Goal: Find specific page/section: Find specific page/section

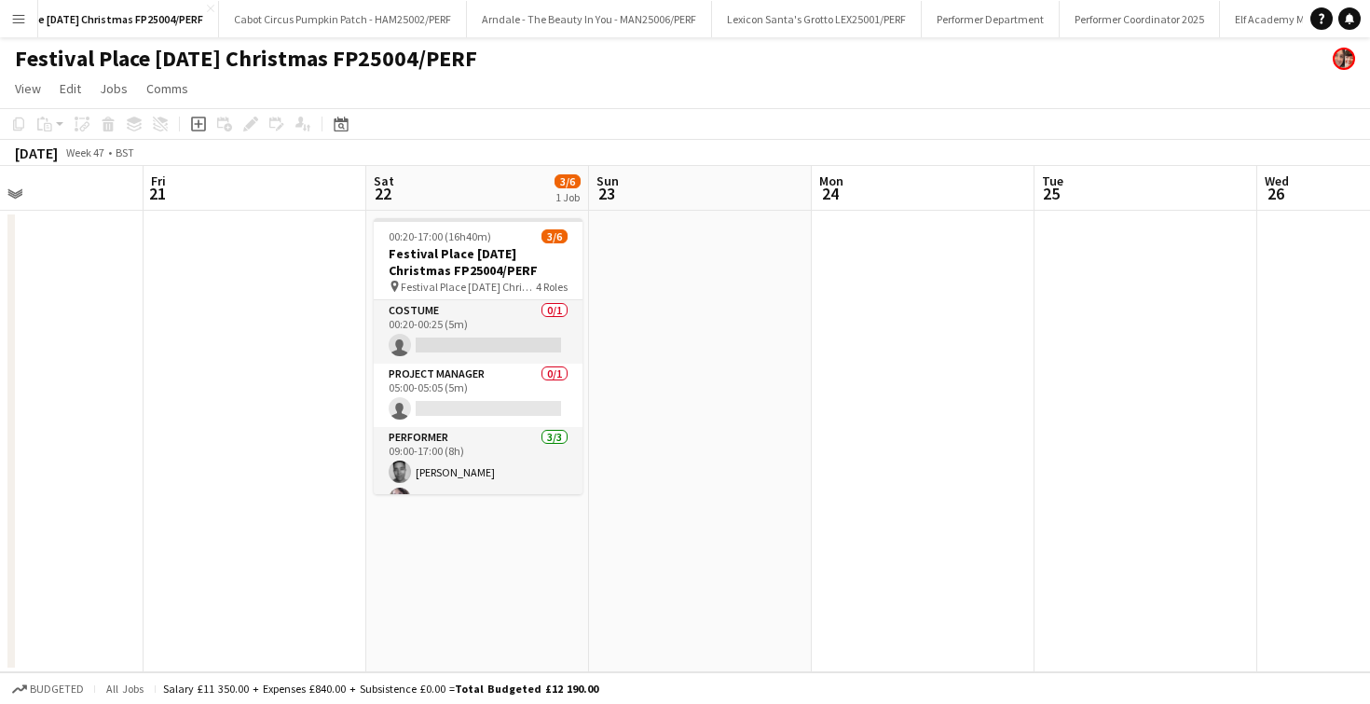
scroll to position [0, 1580]
click at [1131, 18] on button "Caledonia Park [DATE] - CAL25003/PERF Close" at bounding box center [1239, 19] width 217 height 36
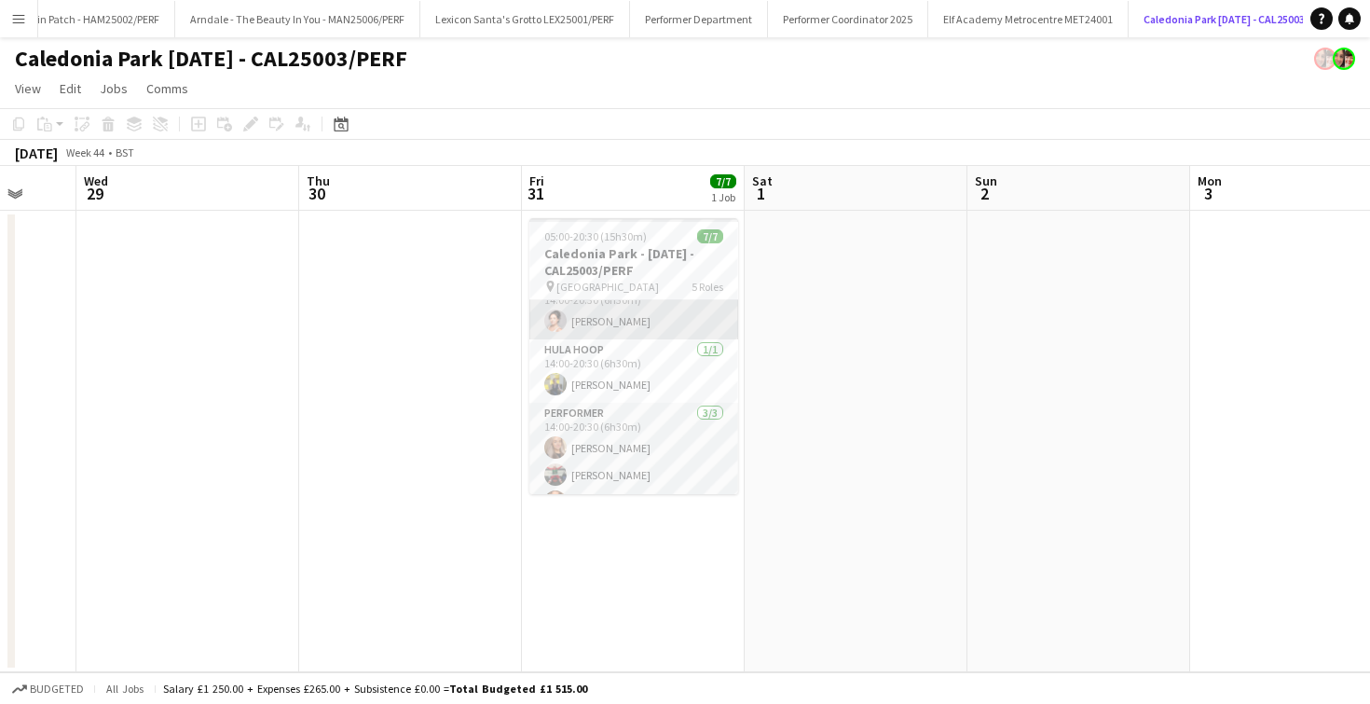
scroll to position [177, 0]
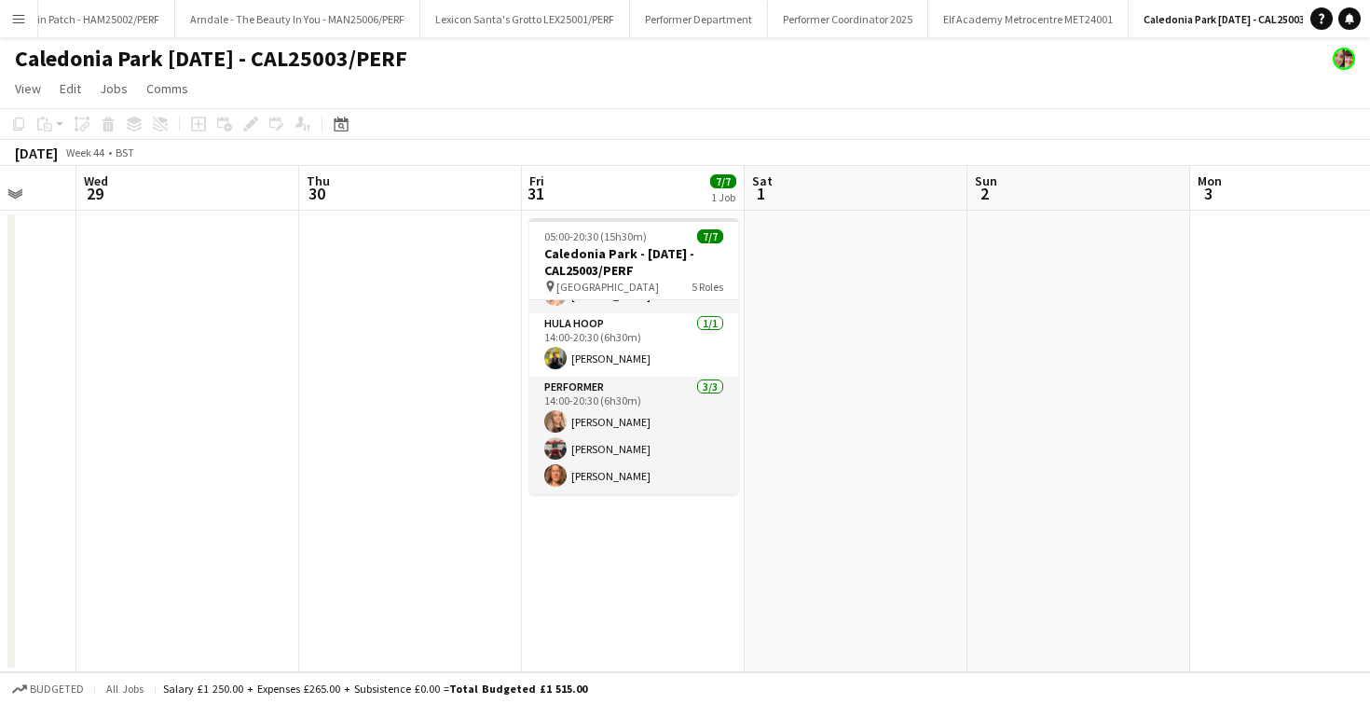
click at [21, 17] on app-icon "Menu" at bounding box center [18, 18] width 15 height 15
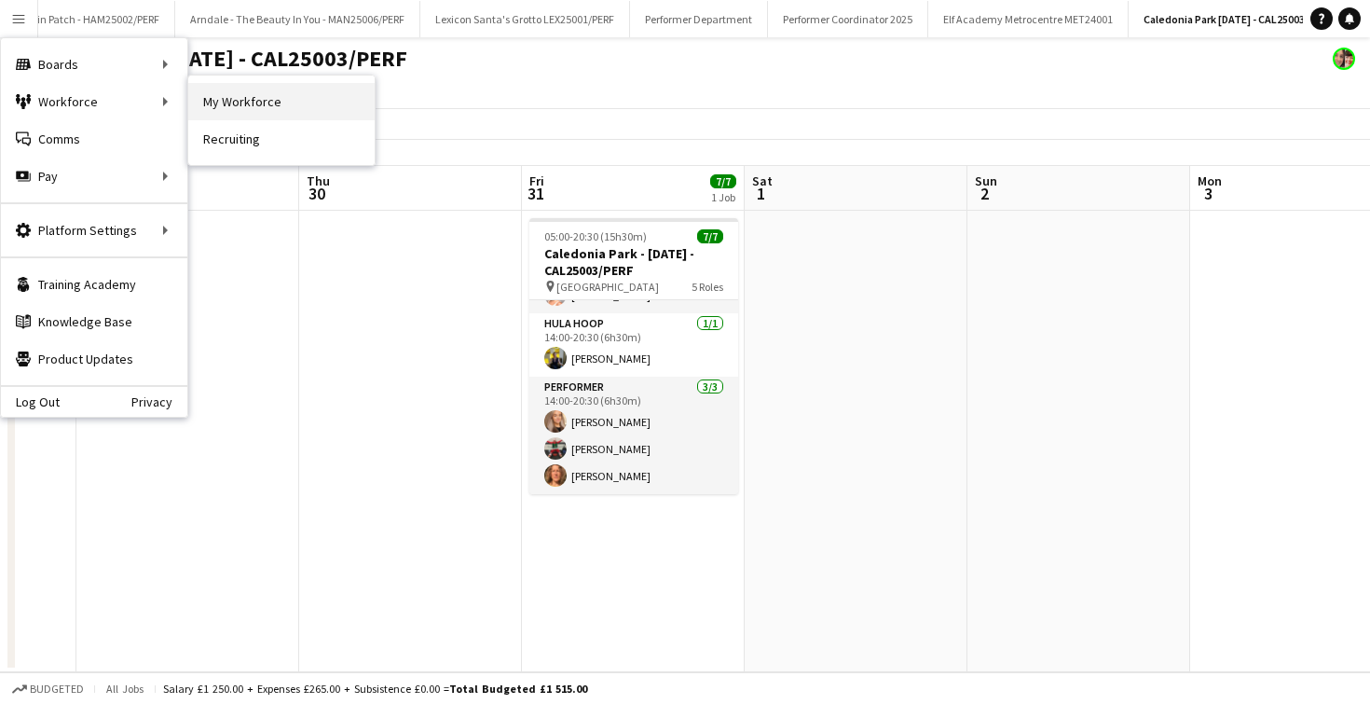
click at [242, 94] on link "My Workforce" at bounding box center [281, 101] width 186 height 37
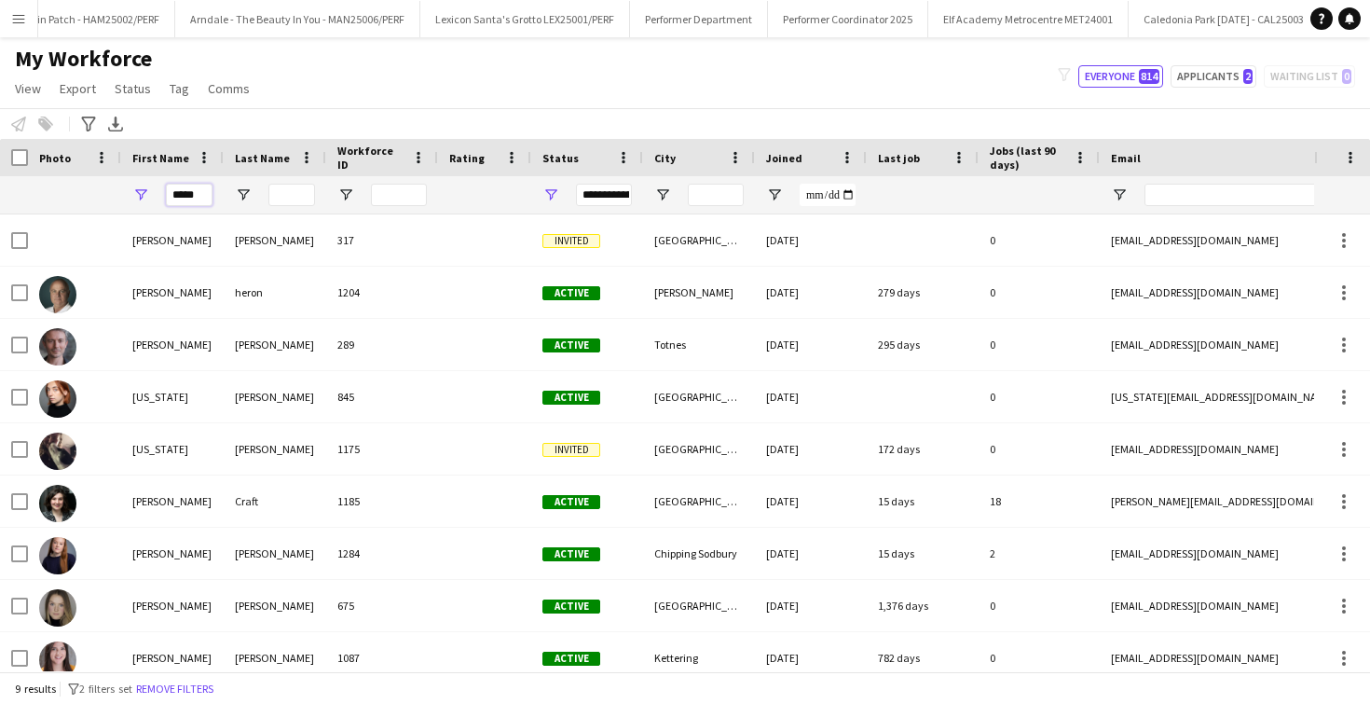
click at [207, 196] on input "*****" at bounding box center [189, 195] width 47 height 22
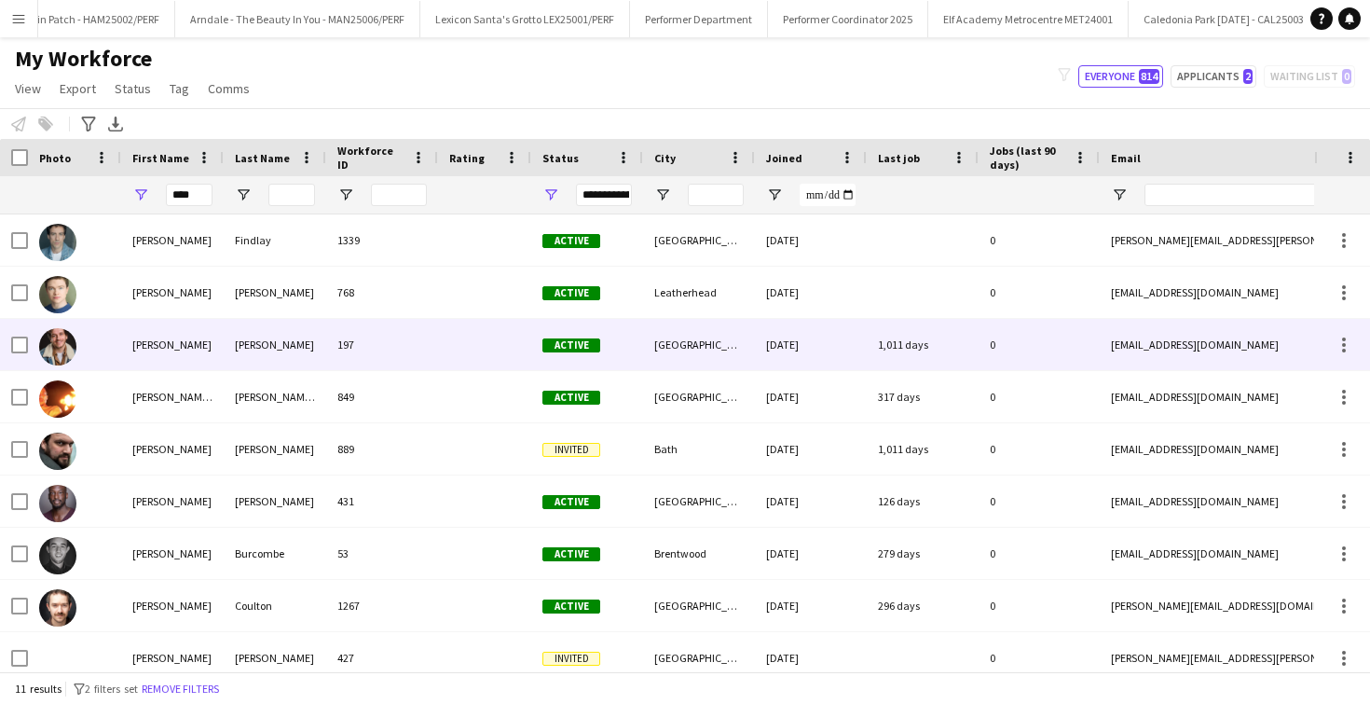
click at [235, 340] on div "[PERSON_NAME]" at bounding box center [275, 344] width 103 height 51
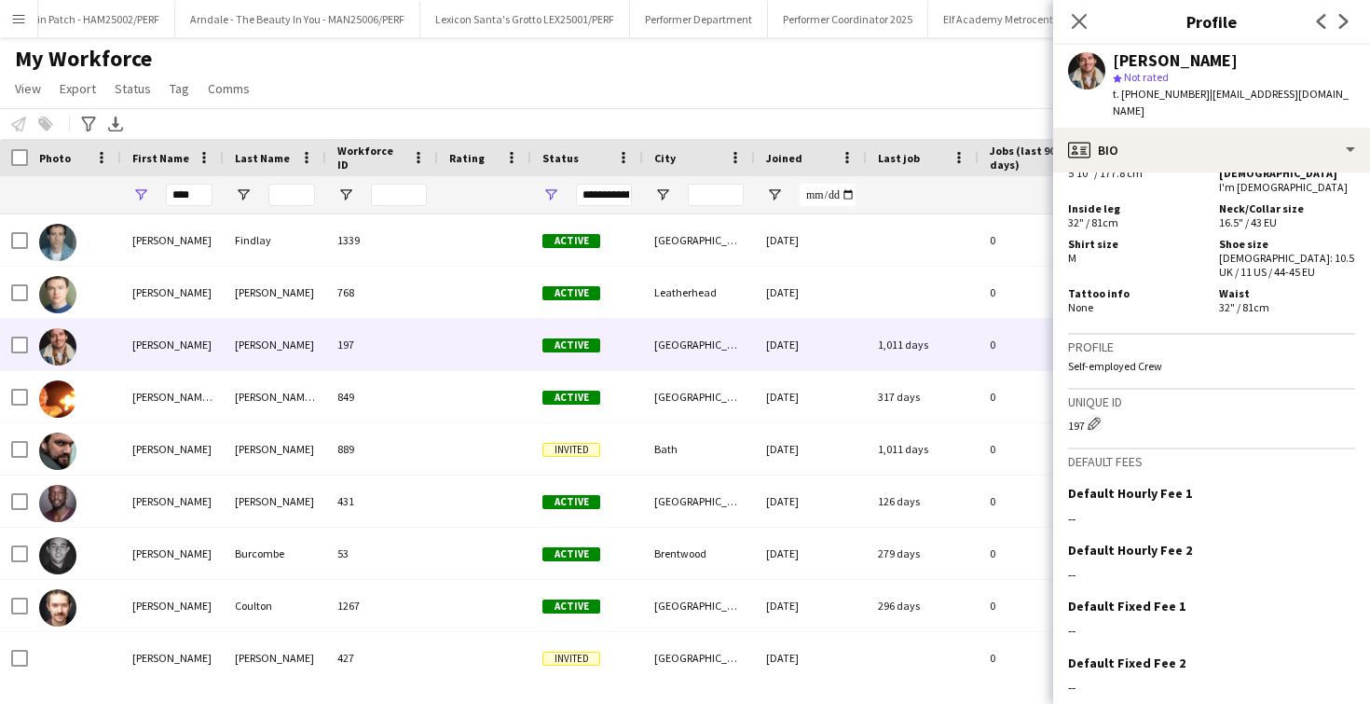
scroll to position [1203, 0]
click at [1080, 21] on icon at bounding box center [1079, 21] width 18 height 18
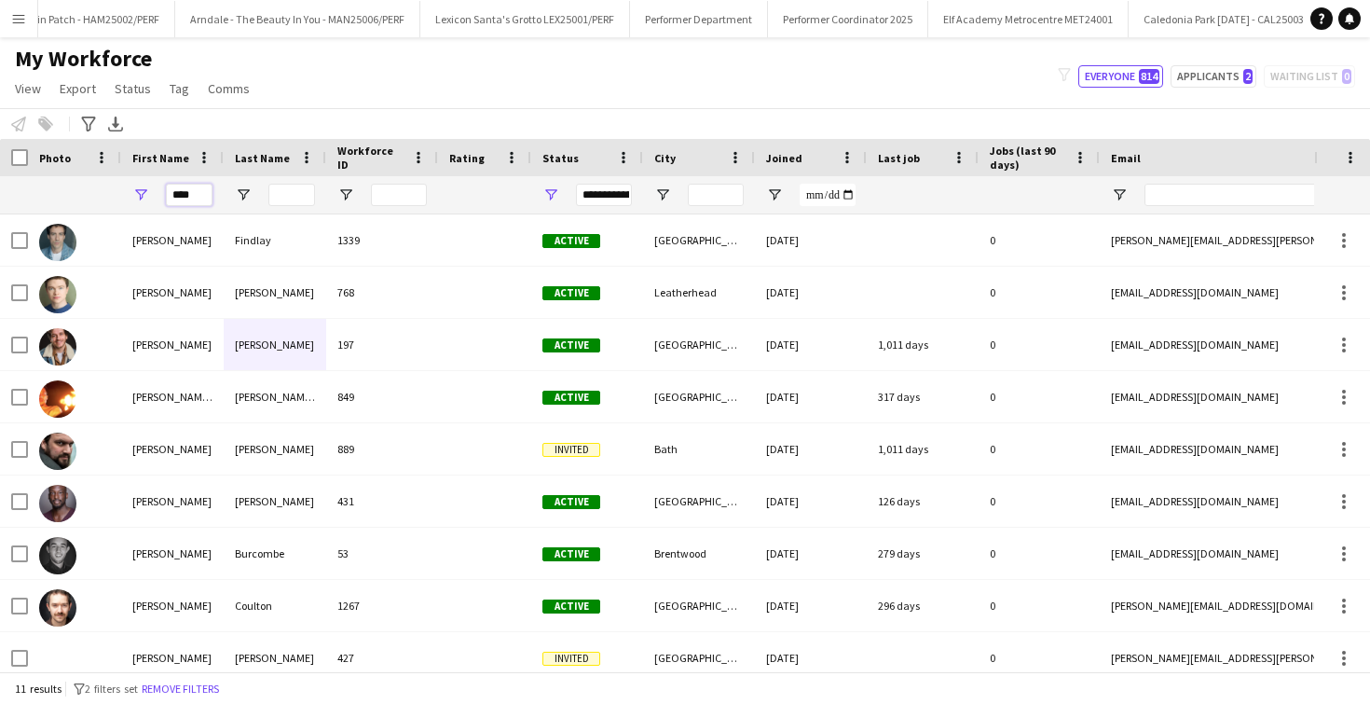
click at [199, 185] on input "****" at bounding box center [189, 195] width 47 height 22
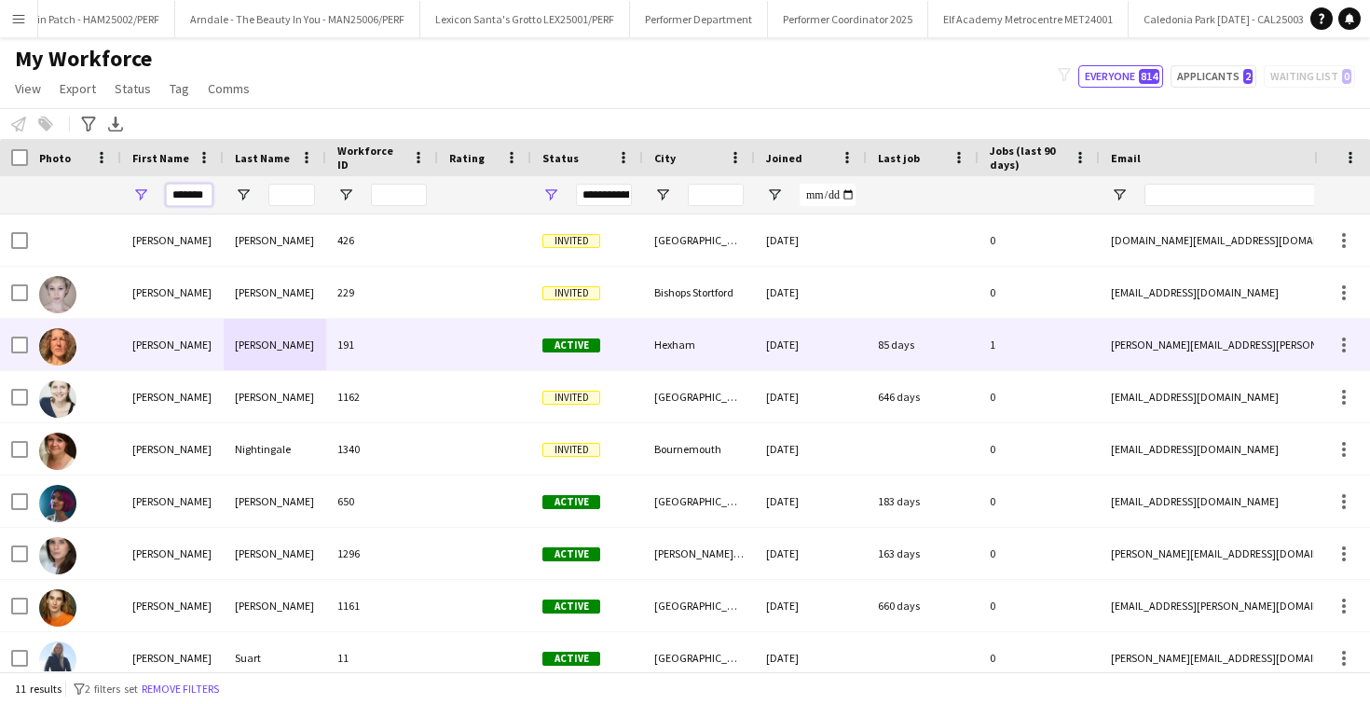
type input "*******"
click at [222, 340] on div "[PERSON_NAME]" at bounding box center [172, 344] width 103 height 51
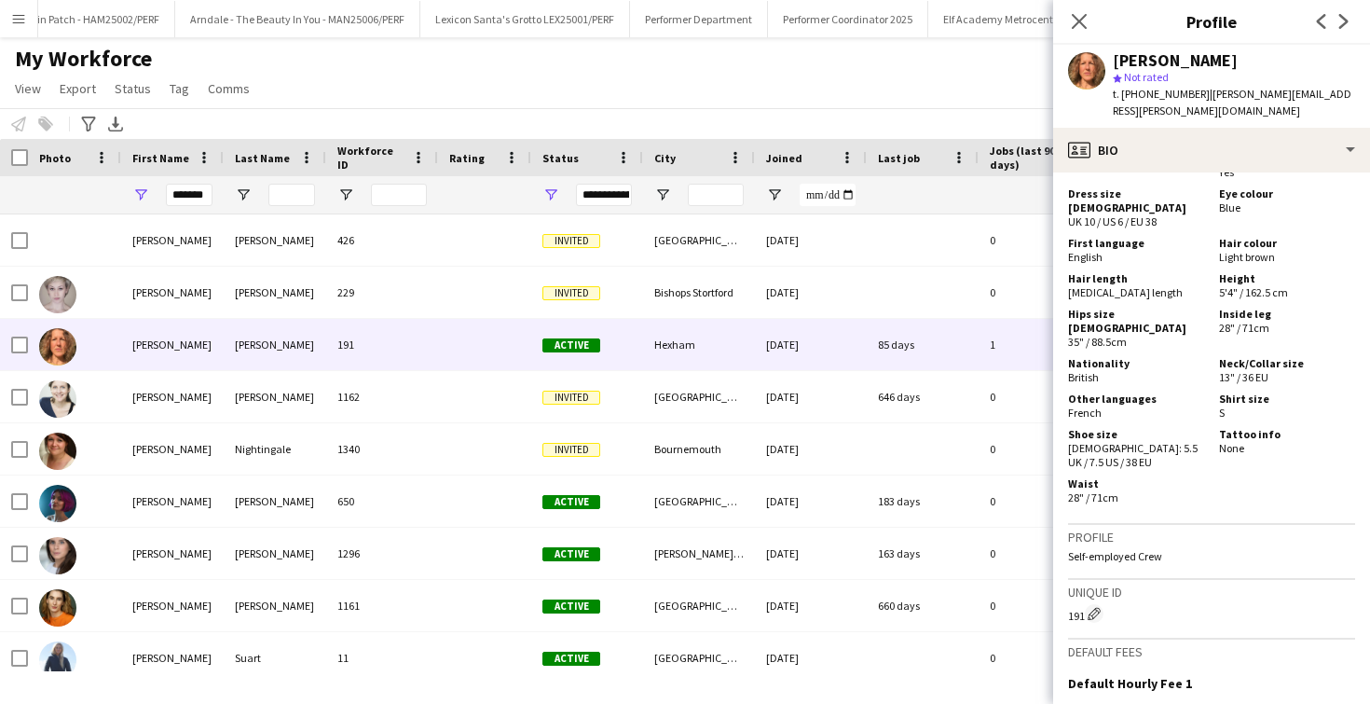
scroll to position [1226, 0]
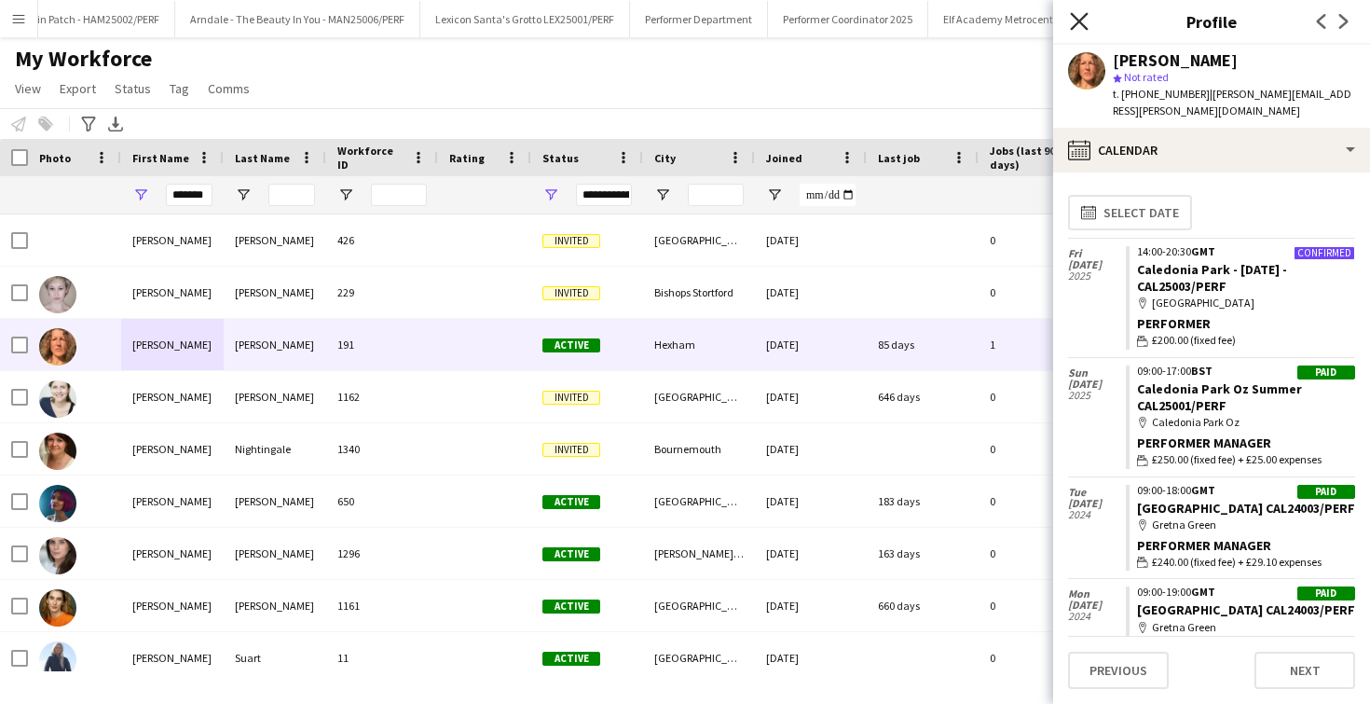
click at [1077, 22] on icon at bounding box center [1079, 21] width 18 height 18
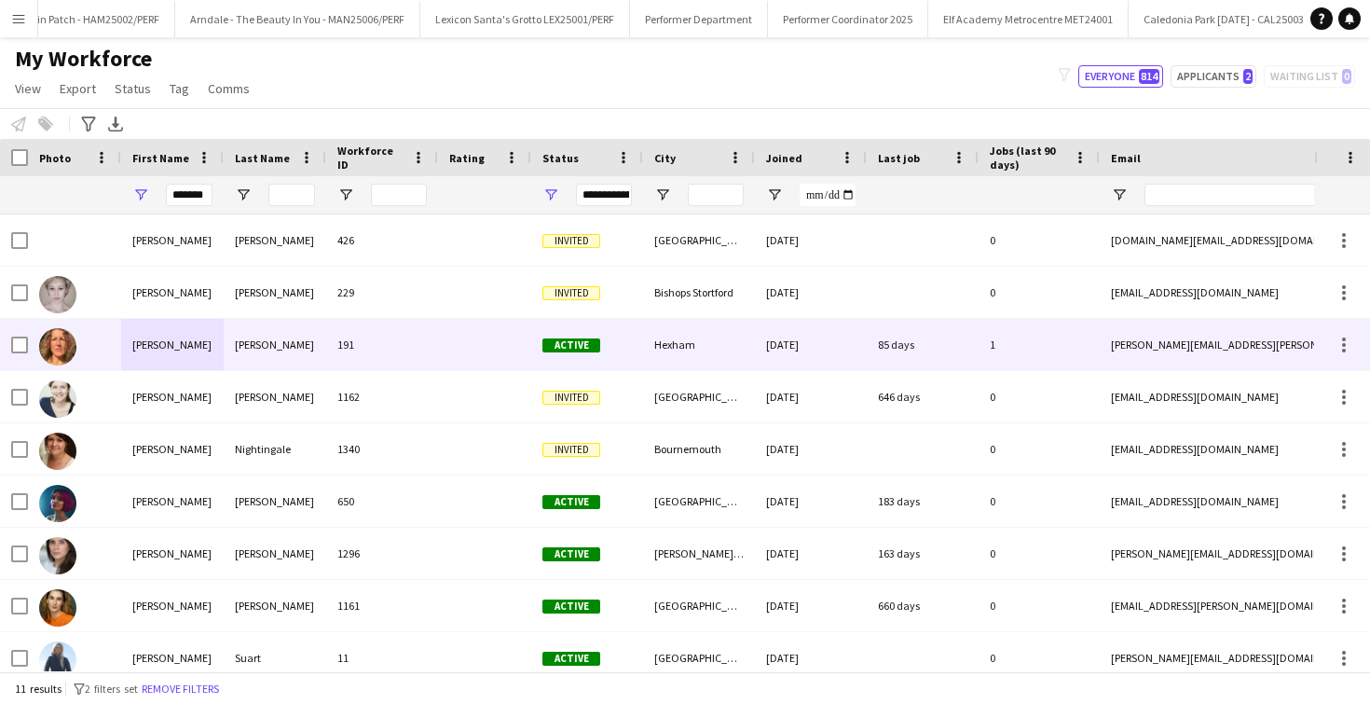
click at [211, 356] on div "[PERSON_NAME]" at bounding box center [172, 344] width 103 height 51
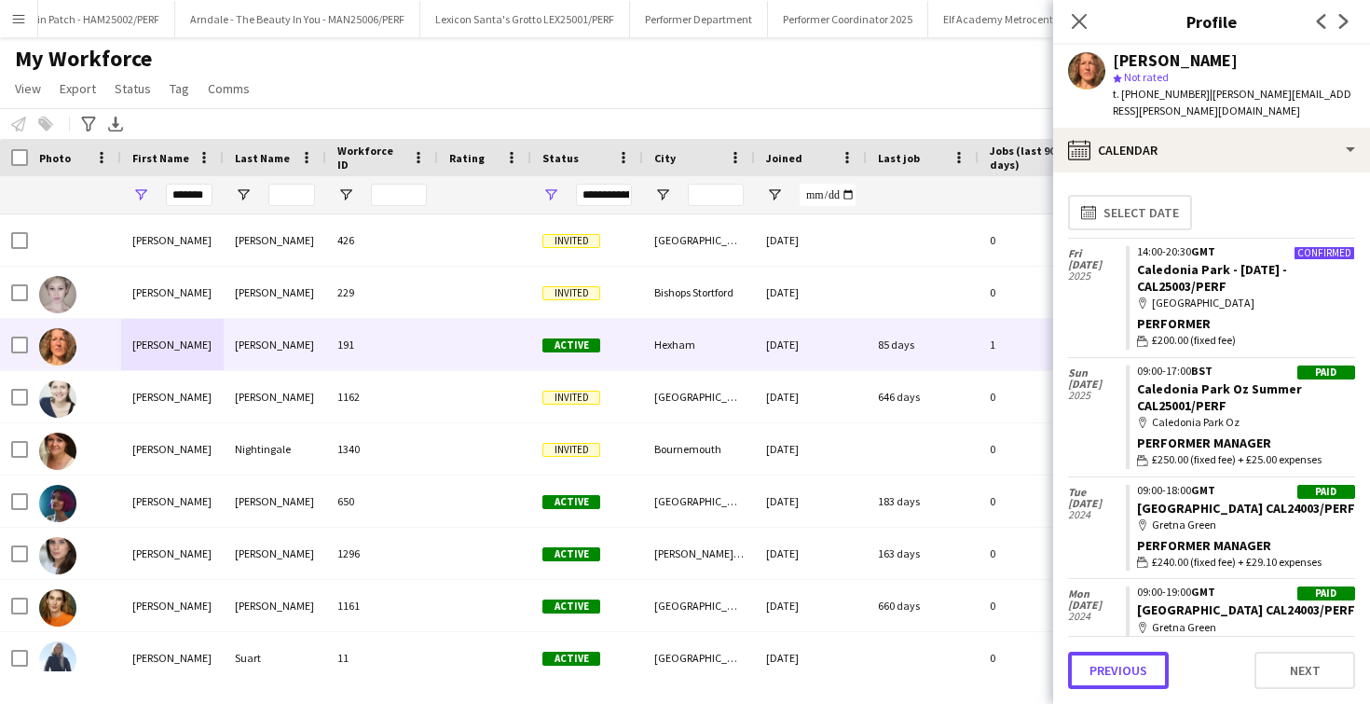
click at [1154, 667] on button "Previous" at bounding box center [1118, 670] width 101 height 37
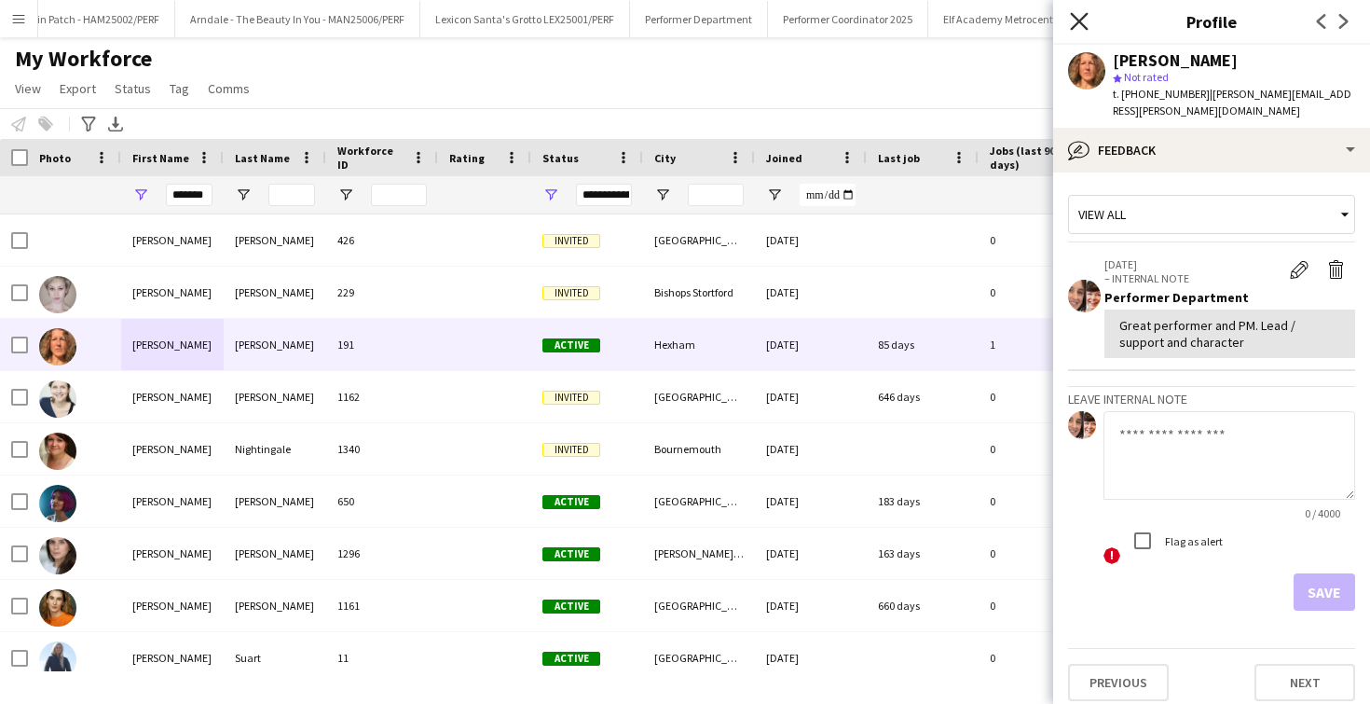
click at [1072, 21] on icon "Close pop-in" at bounding box center [1079, 21] width 18 height 18
